Goal: Task Accomplishment & Management: Manage account settings

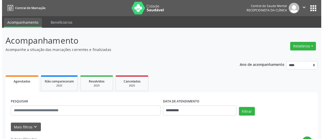
scroll to position [202, 0]
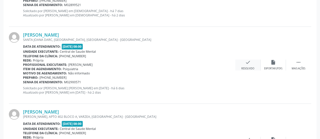
click at [250, 61] on icon "check" at bounding box center [248, 63] width 6 height 6
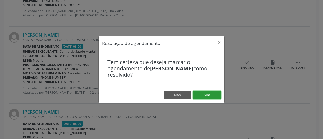
click at [211, 95] on button "Sim" at bounding box center [207, 95] width 28 height 9
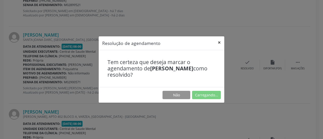
click at [219, 42] on button "×" at bounding box center [220, 42] width 10 height 12
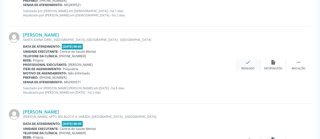
click at [248, 62] on icon "check" at bounding box center [248, 63] width 6 height 6
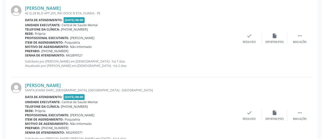
scroll to position [179, 0]
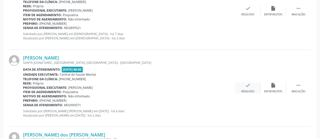
click at [248, 88] on icon "check" at bounding box center [248, 86] width 6 height 6
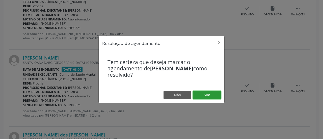
click at [213, 92] on button "Sim" at bounding box center [207, 95] width 28 height 9
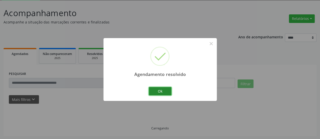
click at [164, 90] on button "Ok" at bounding box center [160, 91] width 23 height 9
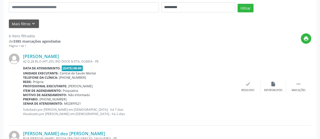
scroll to position [0, 0]
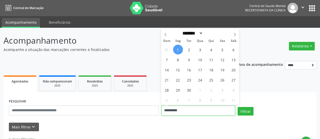
click at [169, 113] on input "**********" at bounding box center [198, 111] width 74 height 10
click at [165, 34] on icon at bounding box center [166, 35] width 4 height 4
select select "*"
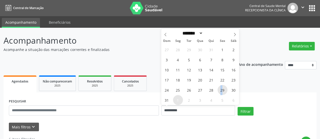
click at [221, 88] on span "29" at bounding box center [222, 90] width 10 height 10
type input "**********"
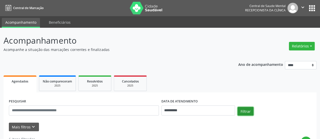
click at [241, 109] on button "Filtrar" at bounding box center [245, 111] width 16 height 9
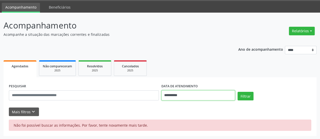
scroll to position [33, 0]
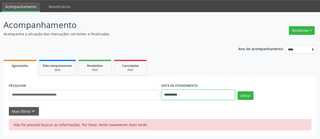
click at [170, 94] on body "**********" at bounding box center [160, 53] width 320 height 139
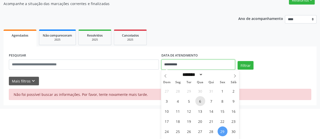
scroll to position [53, 0]
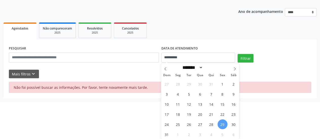
click at [219, 122] on span "29" at bounding box center [222, 125] width 10 height 10
type input "**********"
click at [220, 122] on span "29" at bounding box center [222, 125] width 10 height 10
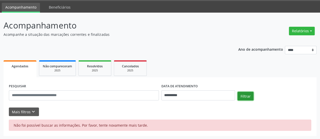
click at [244, 95] on button "Filtrar" at bounding box center [245, 96] width 16 height 9
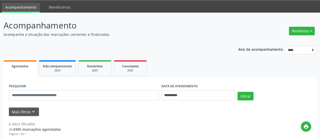
scroll to position [15, 0]
click at [173, 94] on input "**********" at bounding box center [198, 95] width 74 height 10
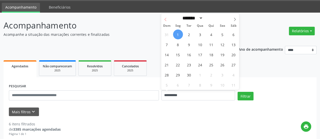
click at [165, 19] on icon at bounding box center [166, 20] width 4 height 4
select select "*"
click at [210, 74] on span "28" at bounding box center [211, 75] width 10 height 10
type input "**********"
click at [210, 74] on span "28" at bounding box center [211, 75] width 10 height 10
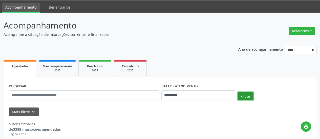
click at [242, 95] on button "Filtrar" at bounding box center [245, 96] width 16 height 9
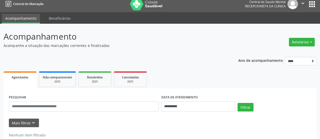
scroll to position [0, 0]
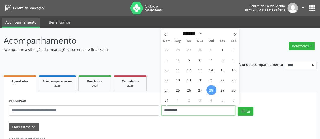
click at [170, 115] on input "**********" at bounding box center [198, 111] width 74 height 10
click at [221, 91] on span "29" at bounding box center [222, 90] width 10 height 10
type input "**********"
click at [221, 91] on span "29" at bounding box center [222, 90] width 10 height 10
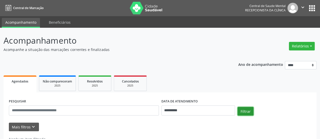
click at [248, 113] on button "Filtrar" at bounding box center [245, 111] width 16 height 9
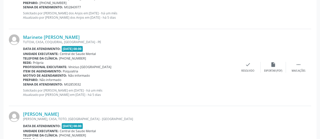
scroll to position [202, 0]
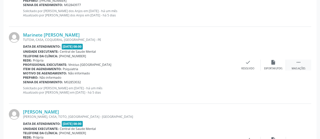
click at [302, 62] on div " Mais ações" at bounding box center [298, 65] width 25 height 11
click at [274, 67] on div "Não compareceu" at bounding box center [272, 69] width 21 height 4
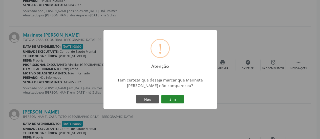
click at [172, 98] on button "Sim" at bounding box center [172, 99] width 23 height 9
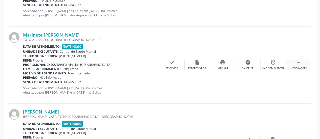
click at [298, 60] on icon "" at bounding box center [298, 63] width 6 height 6
click at [300, 61] on icon "" at bounding box center [298, 63] width 6 height 6
click at [272, 62] on icon "alarm_off" at bounding box center [273, 63] width 6 height 6
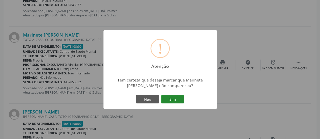
click at [168, 99] on button "Sim" at bounding box center [172, 99] width 23 height 9
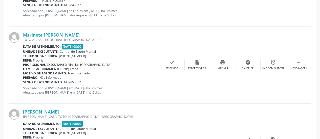
scroll to position [252, 0]
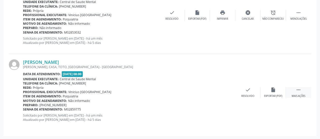
click at [300, 89] on icon "" at bounding box center [298, 90] width 6 height 6
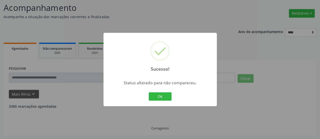
click at [273, 89] on div "Sucesso! × Status alterado para não compareceu. OK Cancel" at bounding box center [160, 69] width 320 height 139
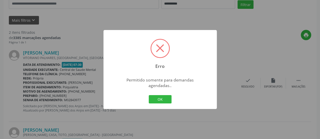
scroll to position [109, 0]
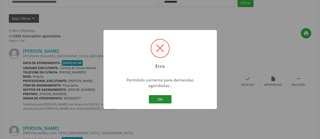
click at [167, 97] on button "OK" at bounding box center [160, 99] width 23 height 9
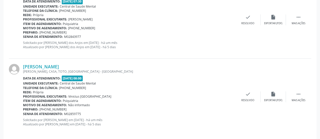
scroll to position [175, 0]
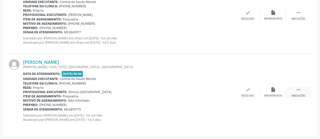
click at [298, 88] on icon "" at bounding box center [298, 90] width 6 height 6
click at [279, 89] on div "alarm_off Não compareceu" at bounding box center [272, 92] width 25 height 11
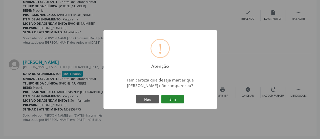
drag, startPoint x: 189, startPoint y: 97, endPoint x: 182, endPoint y: 98, distance: 6.6
click at [184, 98] on div "! Atenção × Tem certeza que deseja marcar que [PERSON_NAME] não compareceu? Não…" at bounding box center [159, 69] width 113 height 79
click at [181, 99] on button "Sim" at bounding box center [172, 99] width 23 height 9
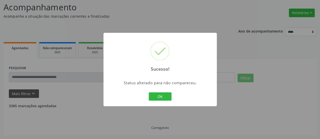
scroll to position [33, 0]
click at [162, 96] on button "OK" at bounding box center [160, 96] width 23 height 9
